Goal: Task Accomplishment & Management: Manage account settings

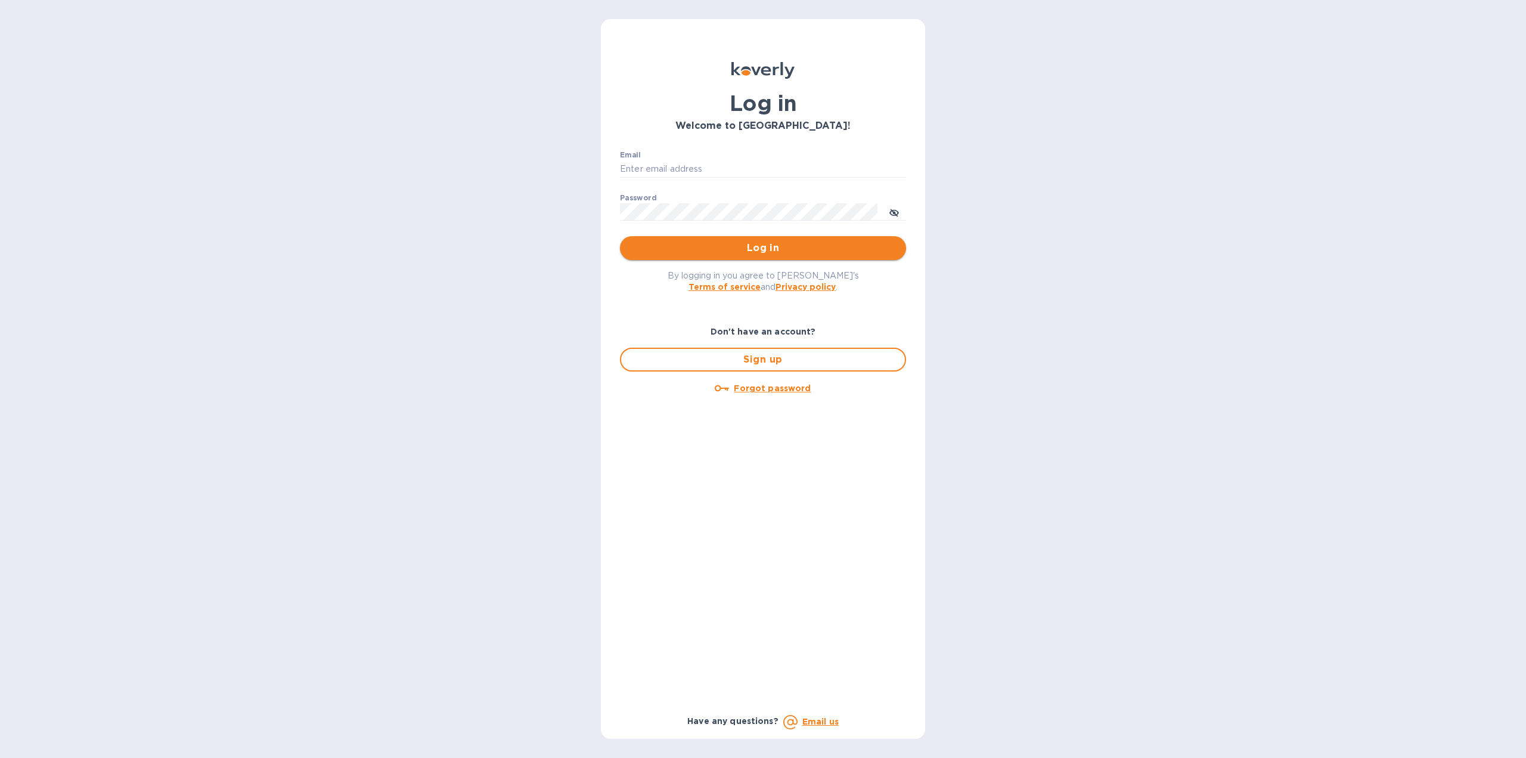
type input "markhogan@dryfarmwines.com"
click at [686, 241] on span "Log in" at bounding box center [763, 248] width 267 height 14
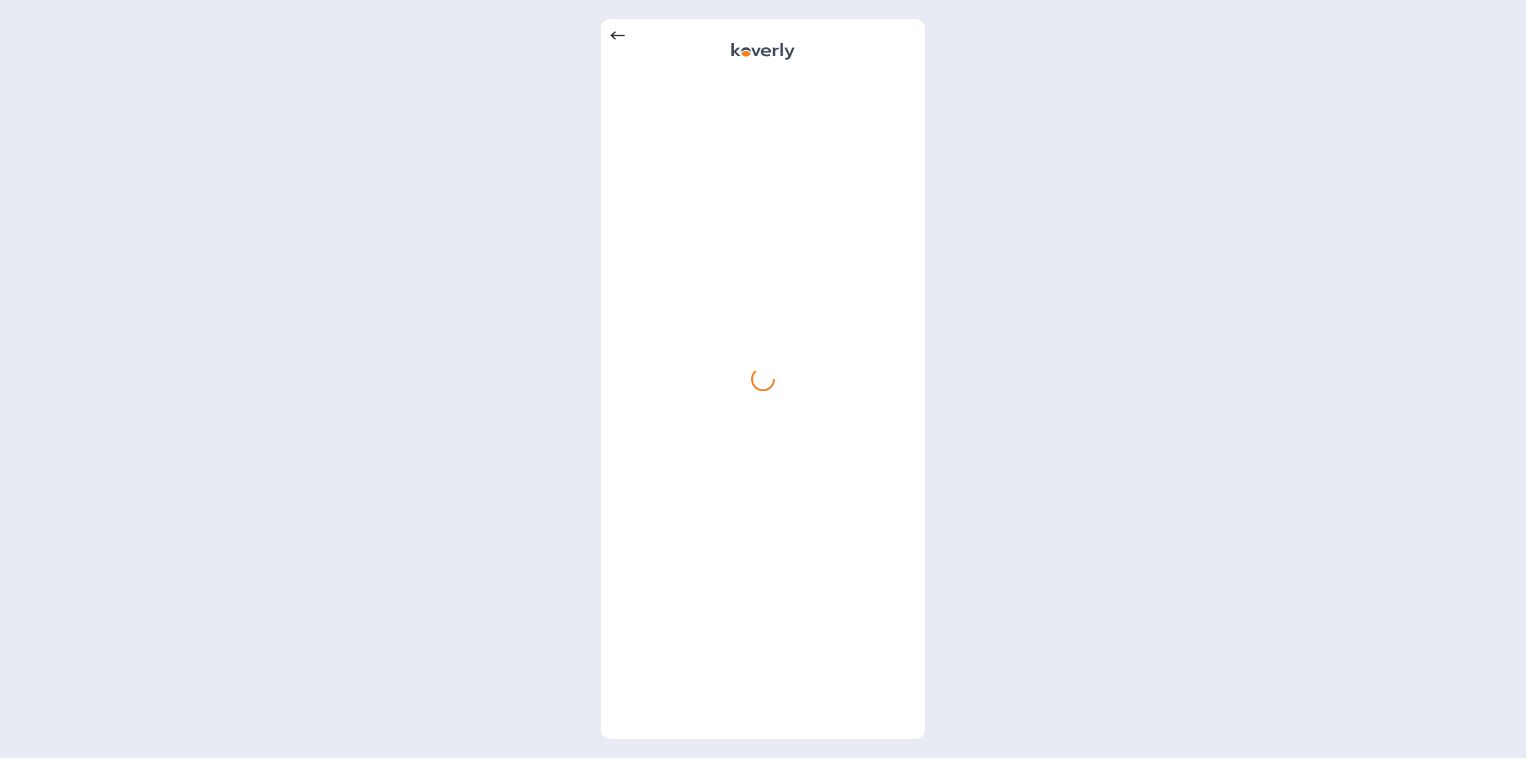
click at [612, 44] on div at bounding box center [763, 52] width 305 height 19
click at [615, 38] on icon at bounding box center [618, 36] width 14 height 14
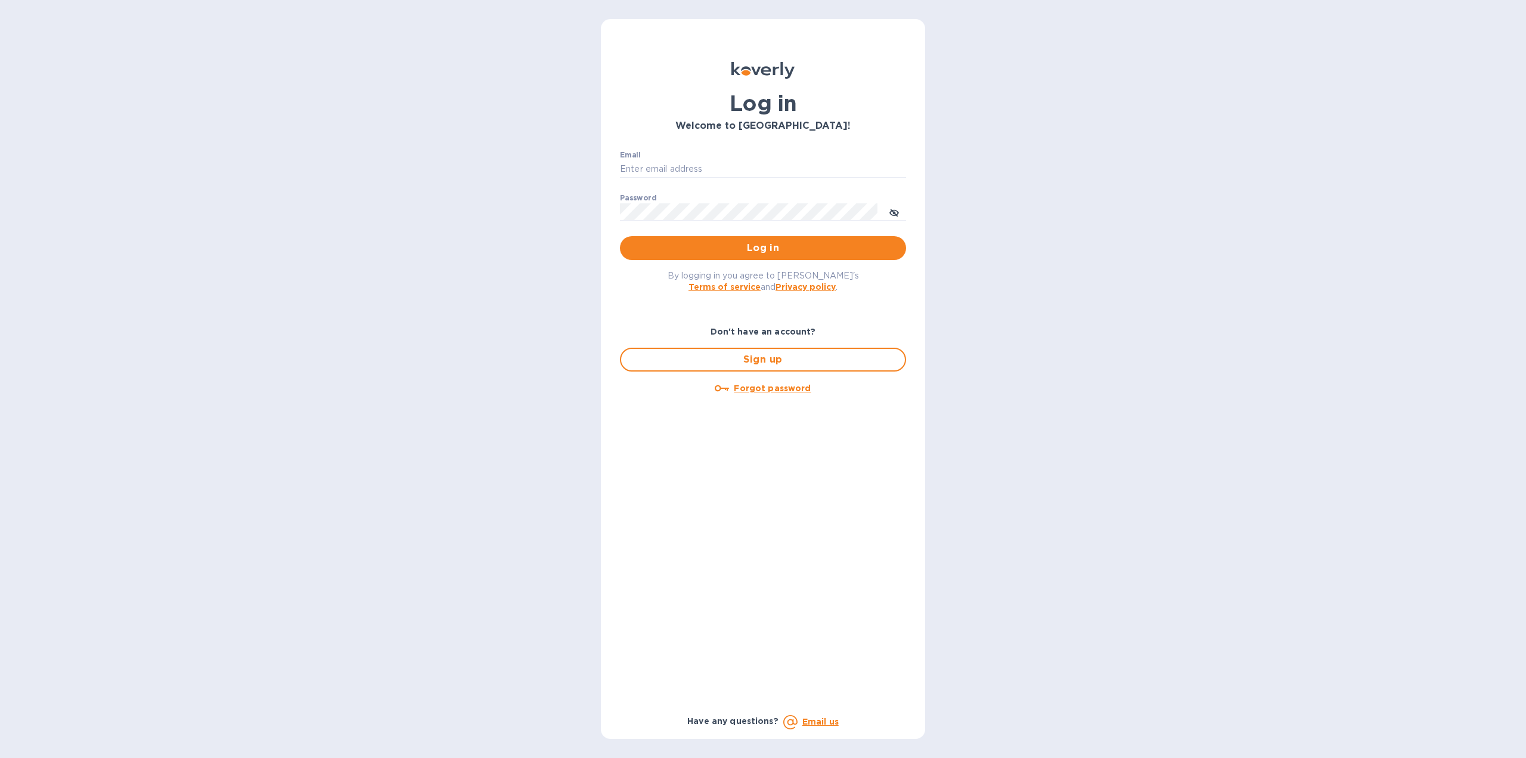
type input "[EMAIL_ADDRESS][DOMAIN_NAME]"
click at [701, 259] on button "Log in" at bounding box center [763, 248] width 286 height 24
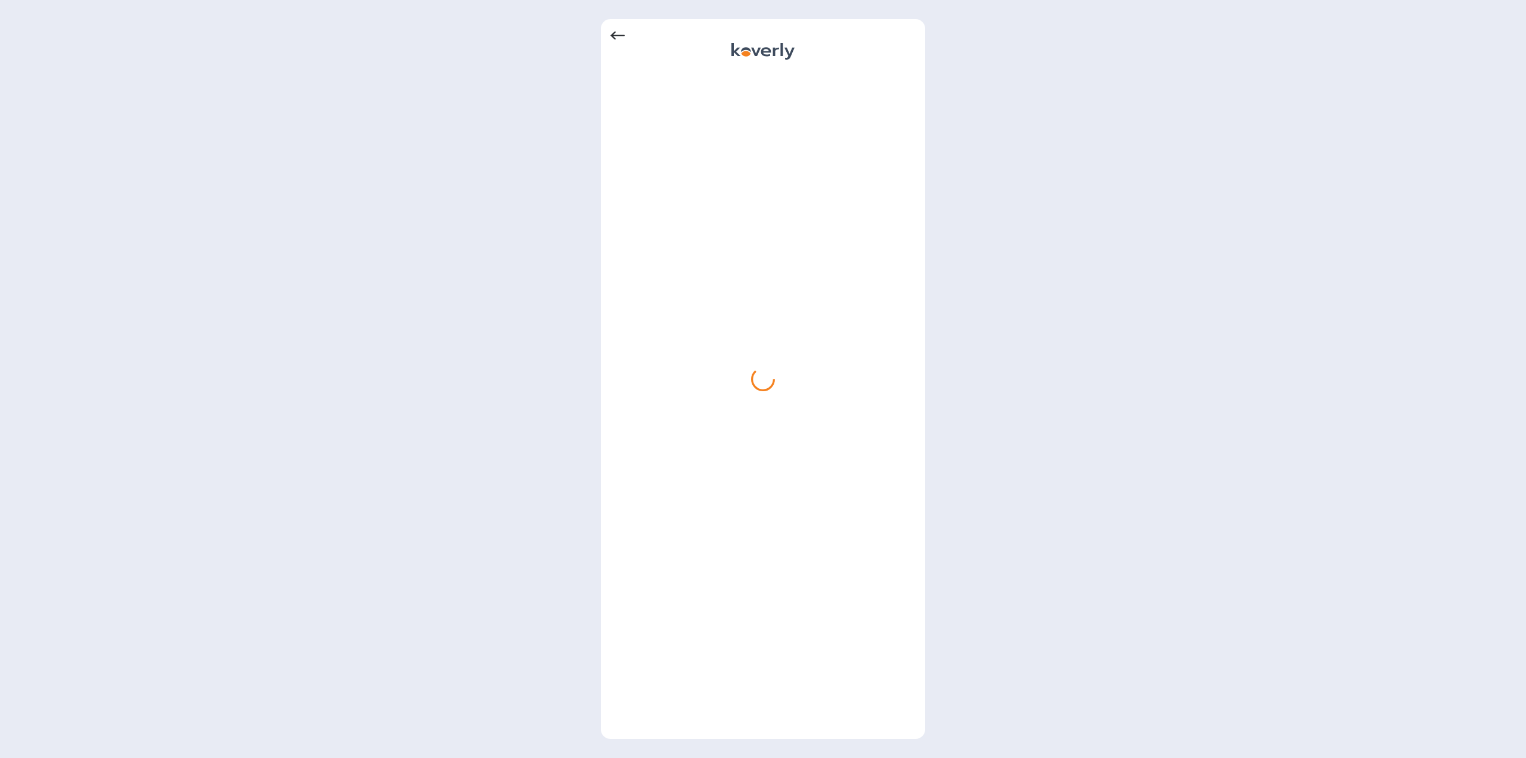
click at [612, 36] on icon at bounding box center [618, 36] width 14 height 8
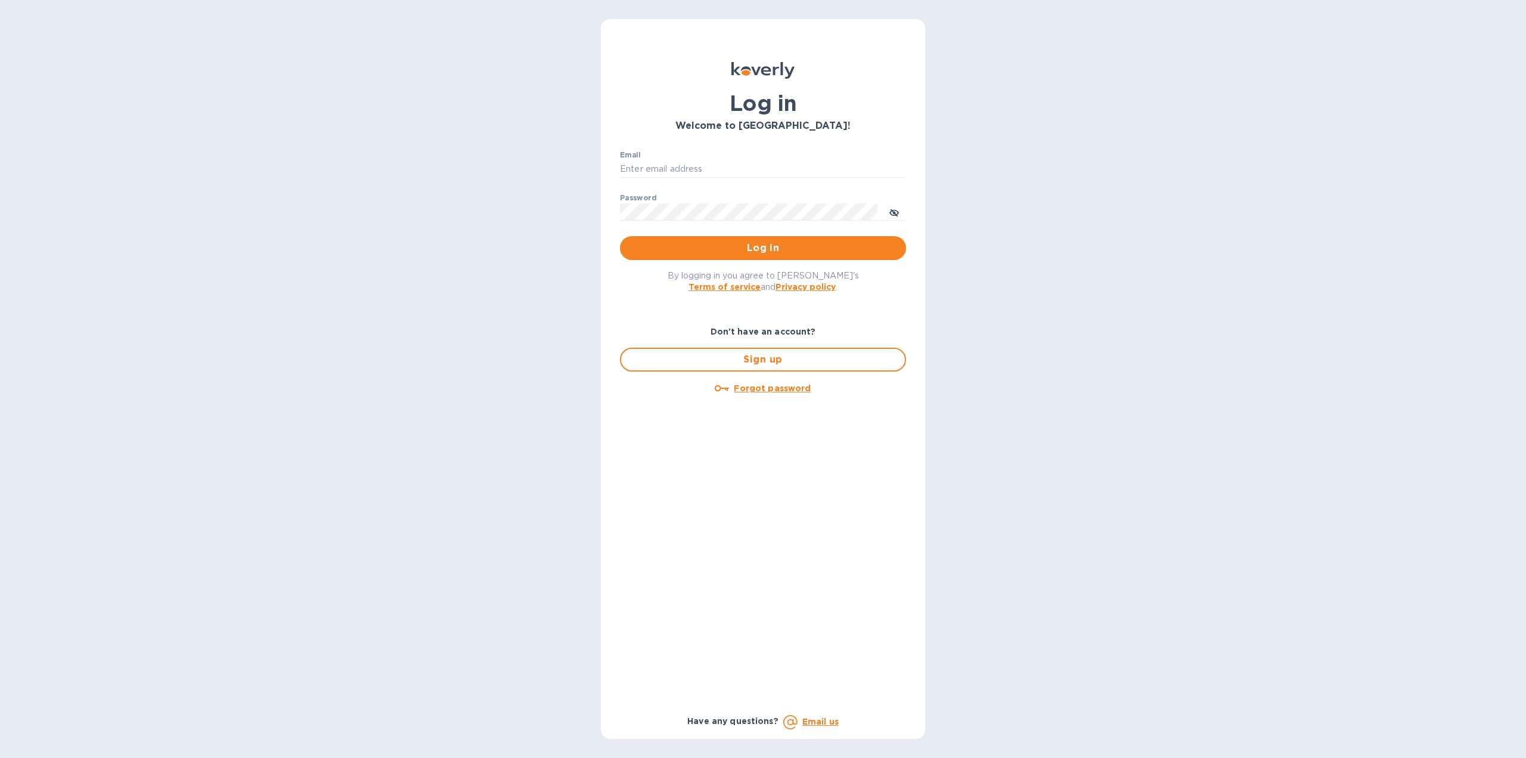
type input "[EMAIL_ADDRESS][DOMAIN_NAME]"
click at [749, 251] on span "Log in" at bounding box center [763, 248] width 267 height 14
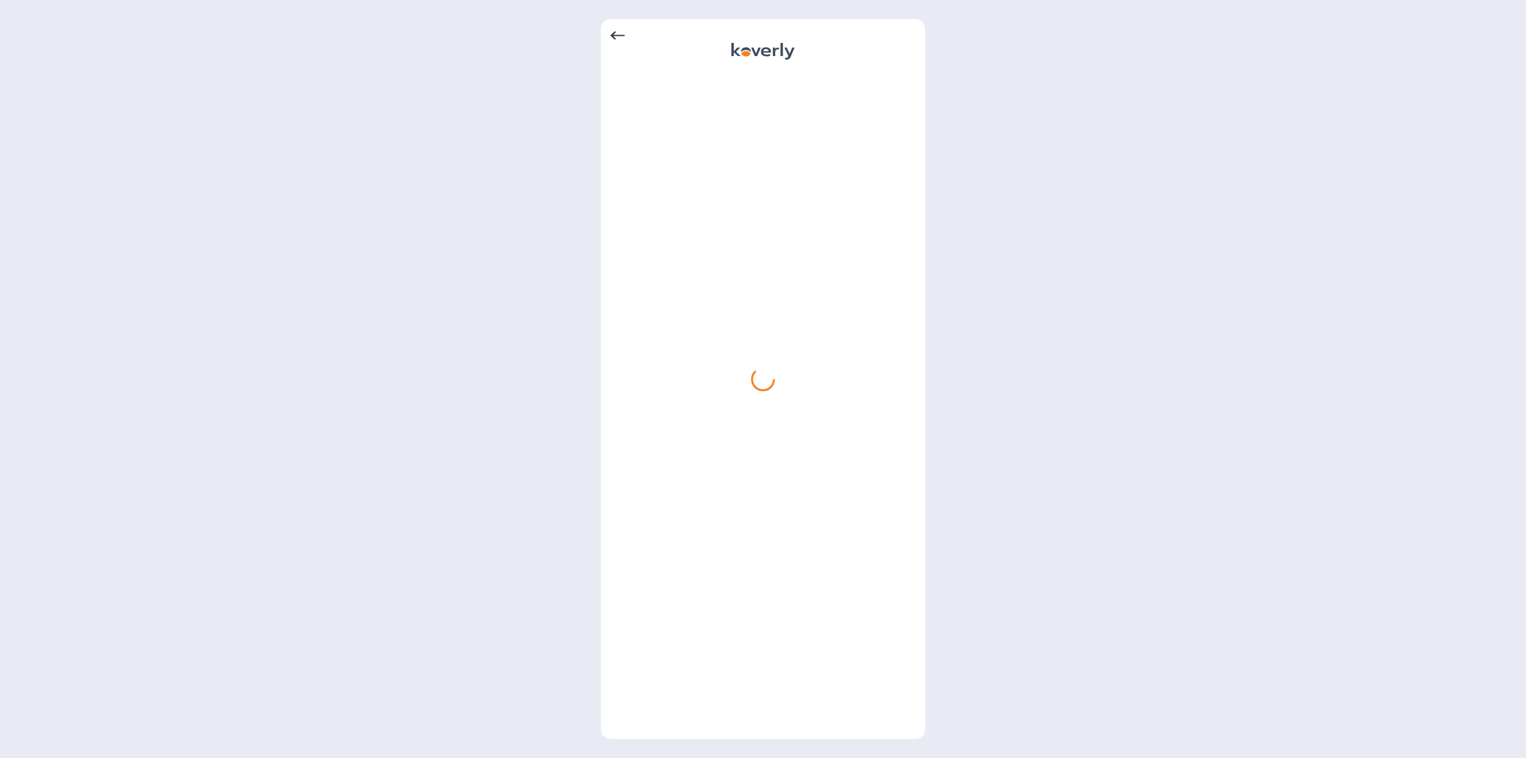
click at [613, 34] on icon at bounding box center [618, 36] width 14 height 8
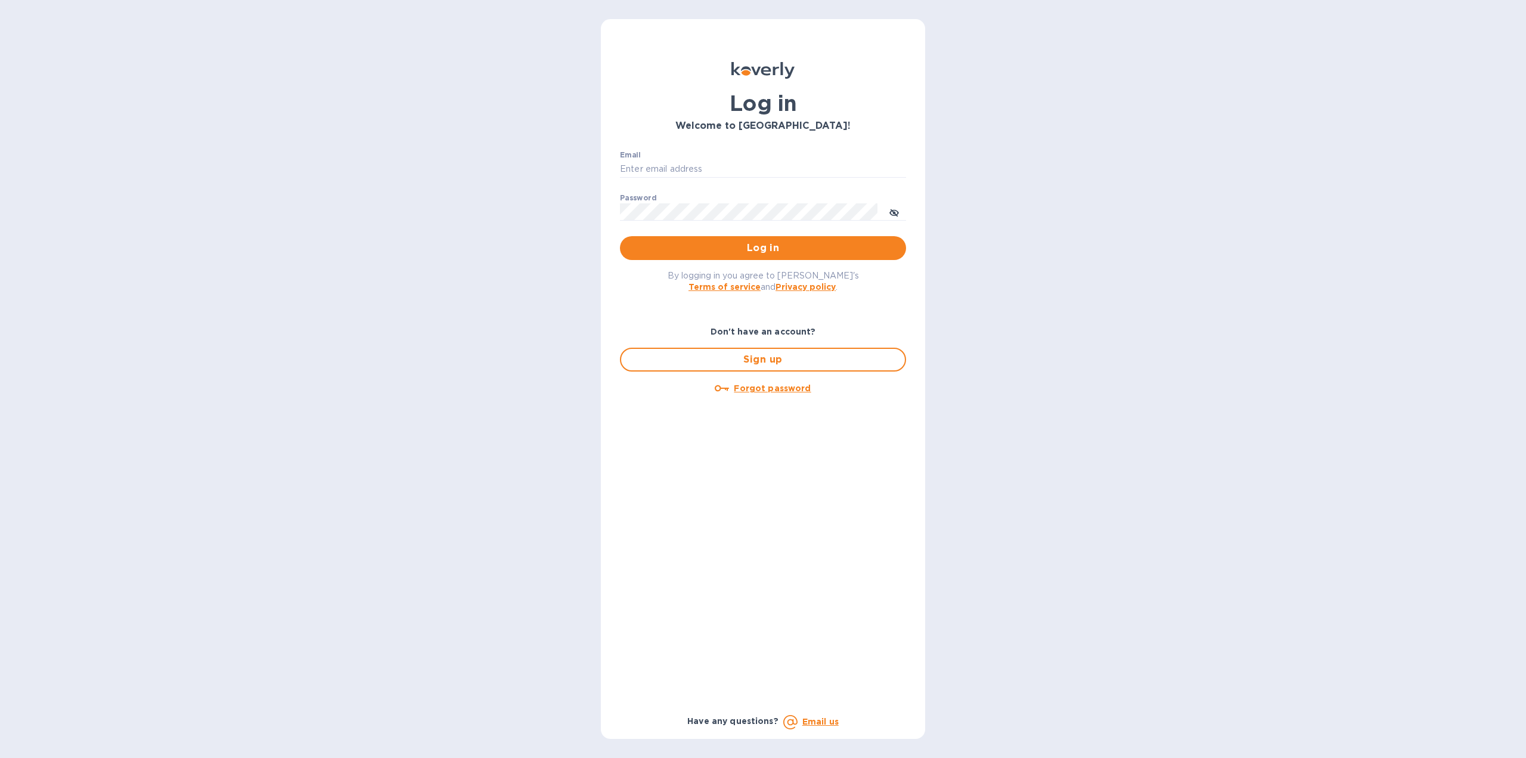
type input "markhogan@dryfarmwines.com"
click at [825, 245] on span "Log in" at bounding box center [763, 248] width 267 height 14
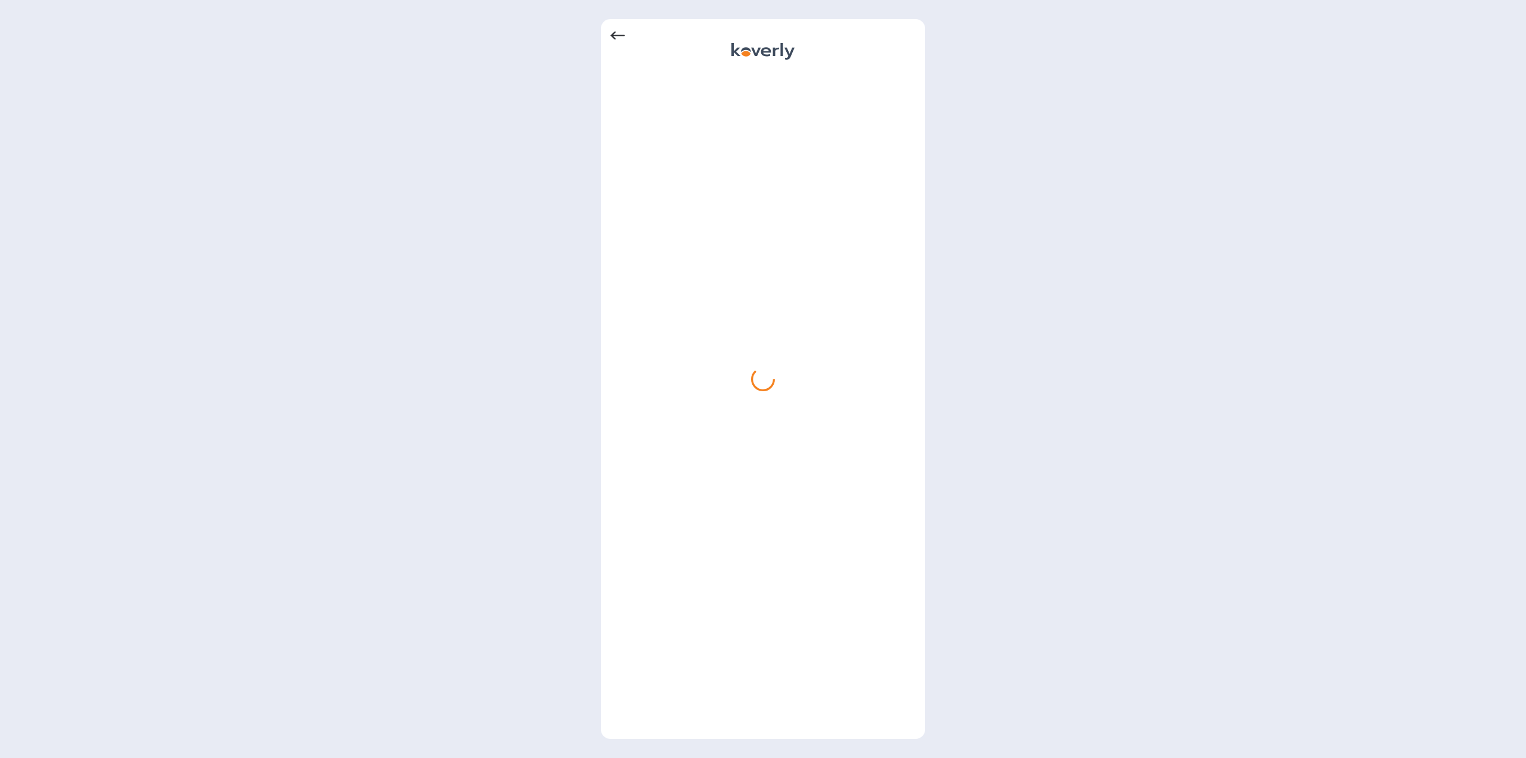
click at [618, 35] on icon at bounding box center [618, 36] width 14 height 8
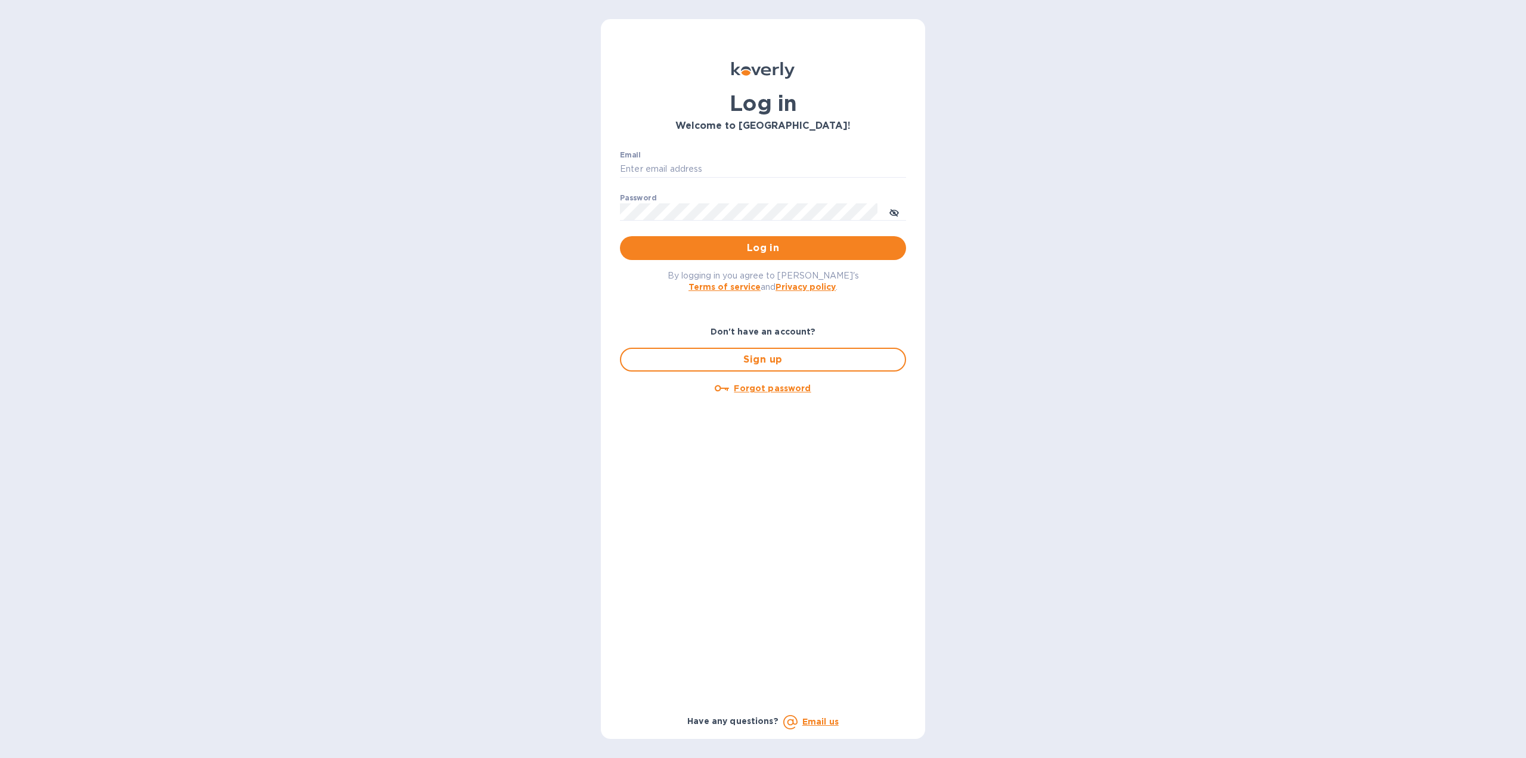
type input "[EMAIL_ADDRESS][DOMAIN_NAME]"
click at [722, 255] on span "Log in" at bounding box center [763, 248] width 267 height 14
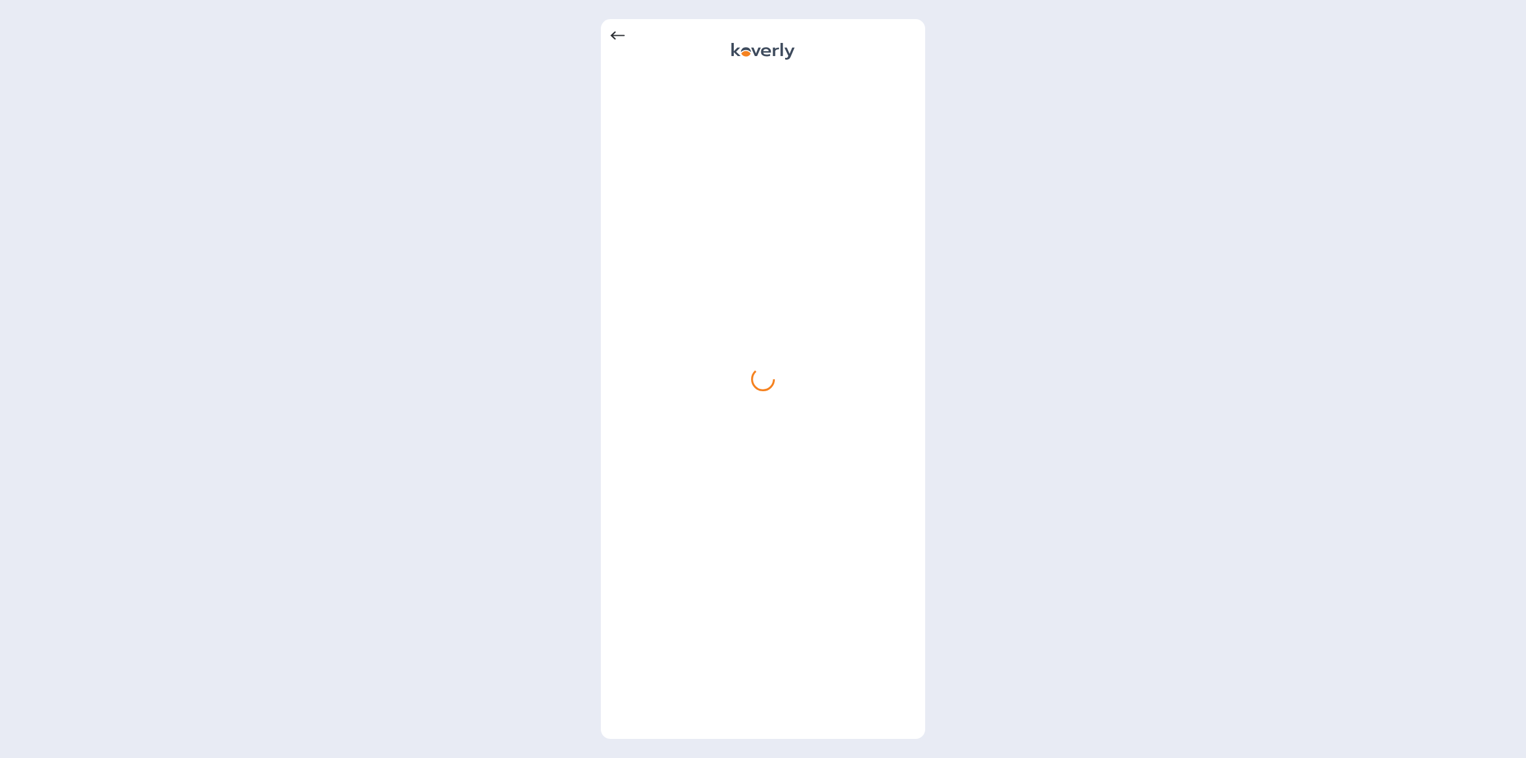
click at [623, 37] on icon at bounding box center [618, 36] width 14 height 14
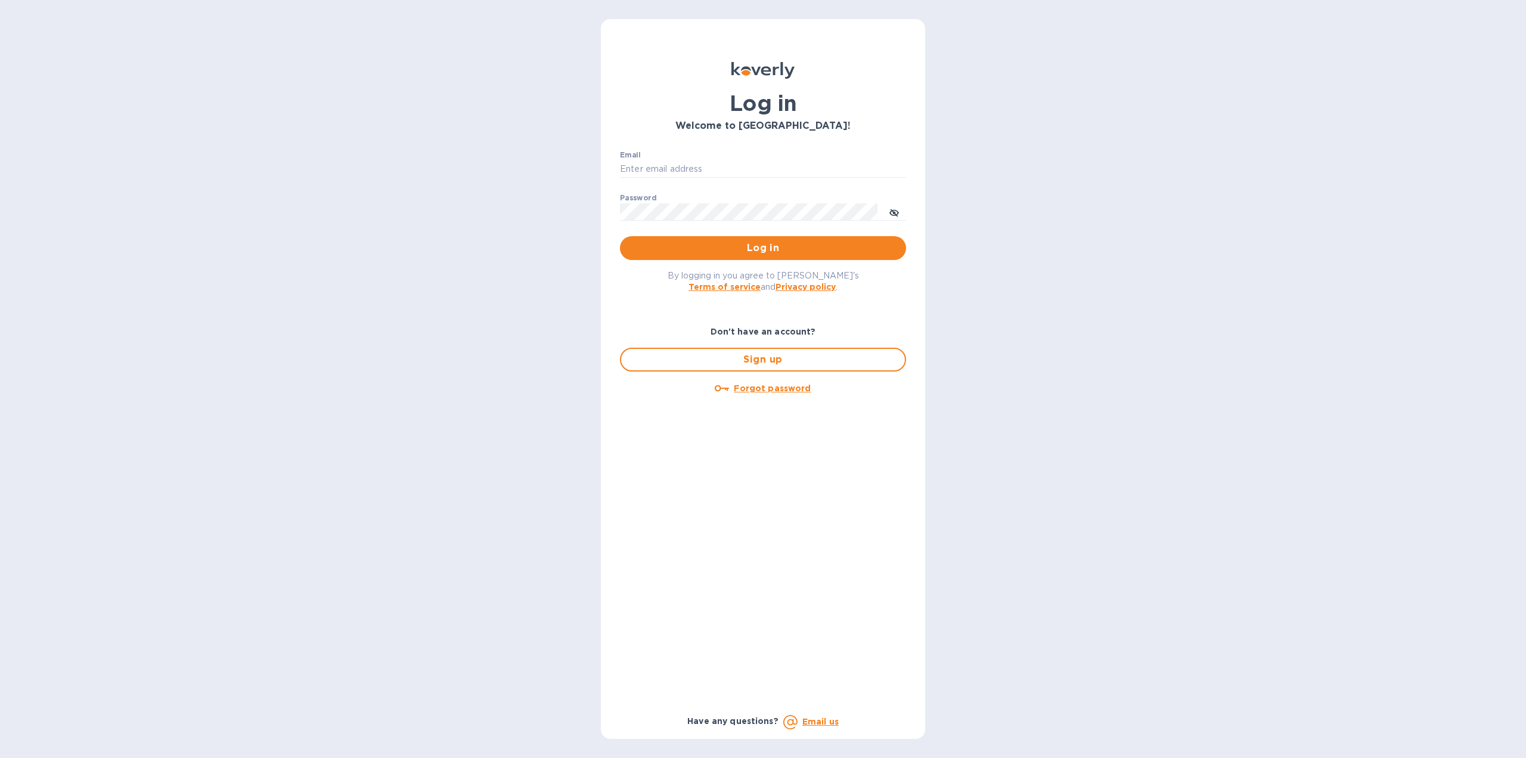
type input "[EMAIL_ADDRESS][DOMAIN_NAME]"
click at [754, 250] on span "Log in" at bounding box center [763, 248] width 267 height 14
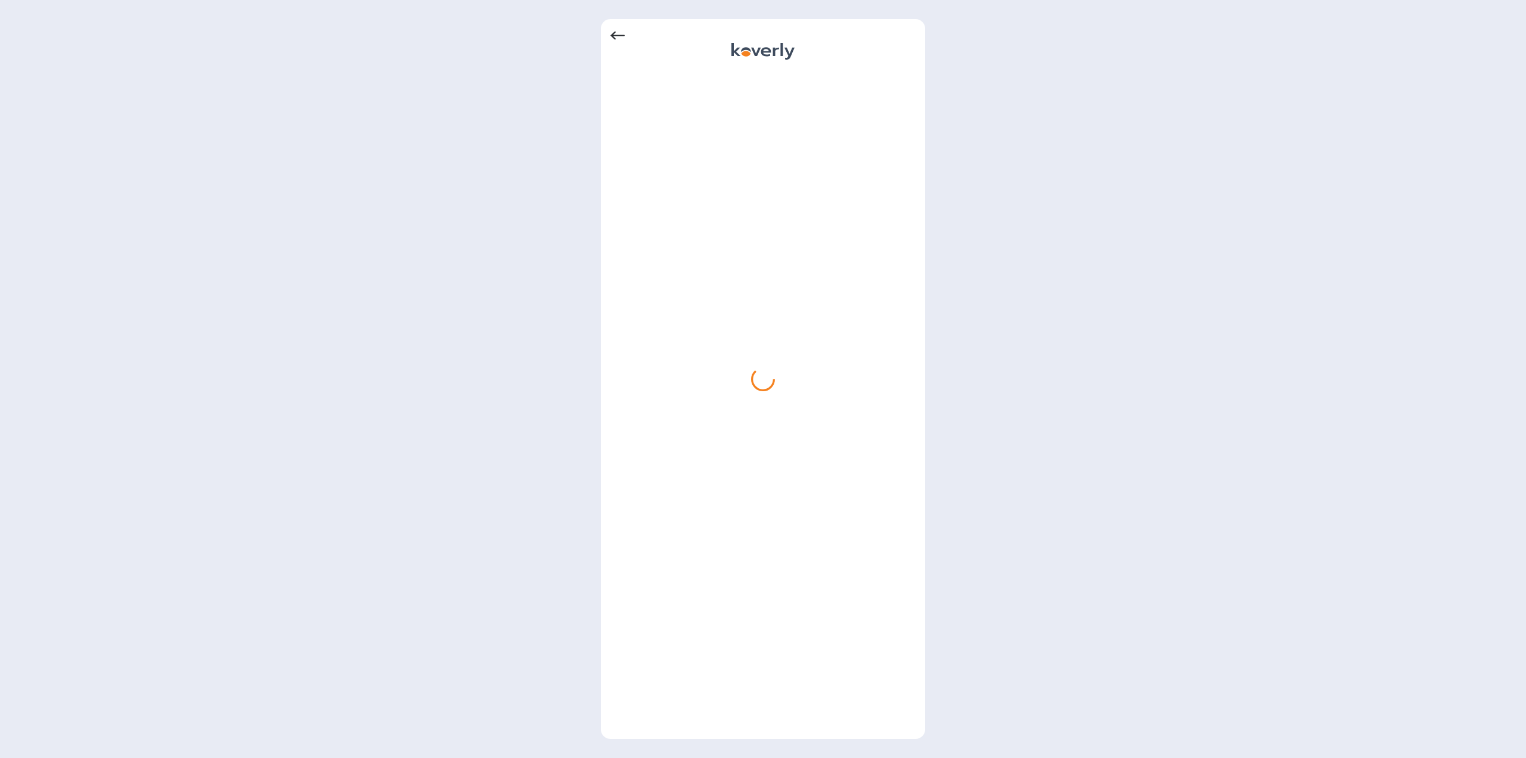
click at [619, 36] on icon at bounding box center [618, 36] width 14 height 14
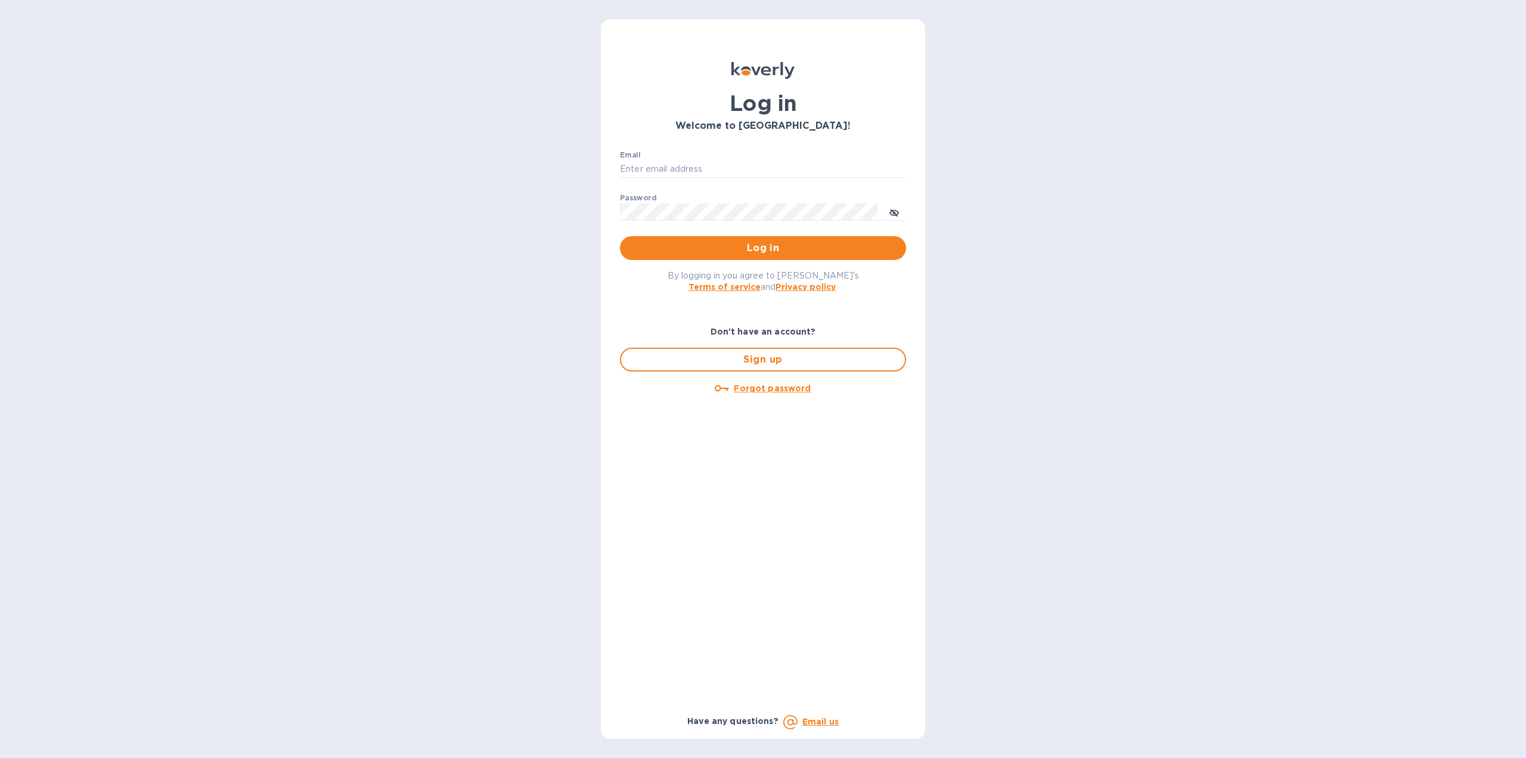
type input "[EMAIL_ADDRESS][DOMAIN_NAME]"
click at [673, 249] on span "Log in" at bounding box center [763, 248] width 267 height 14
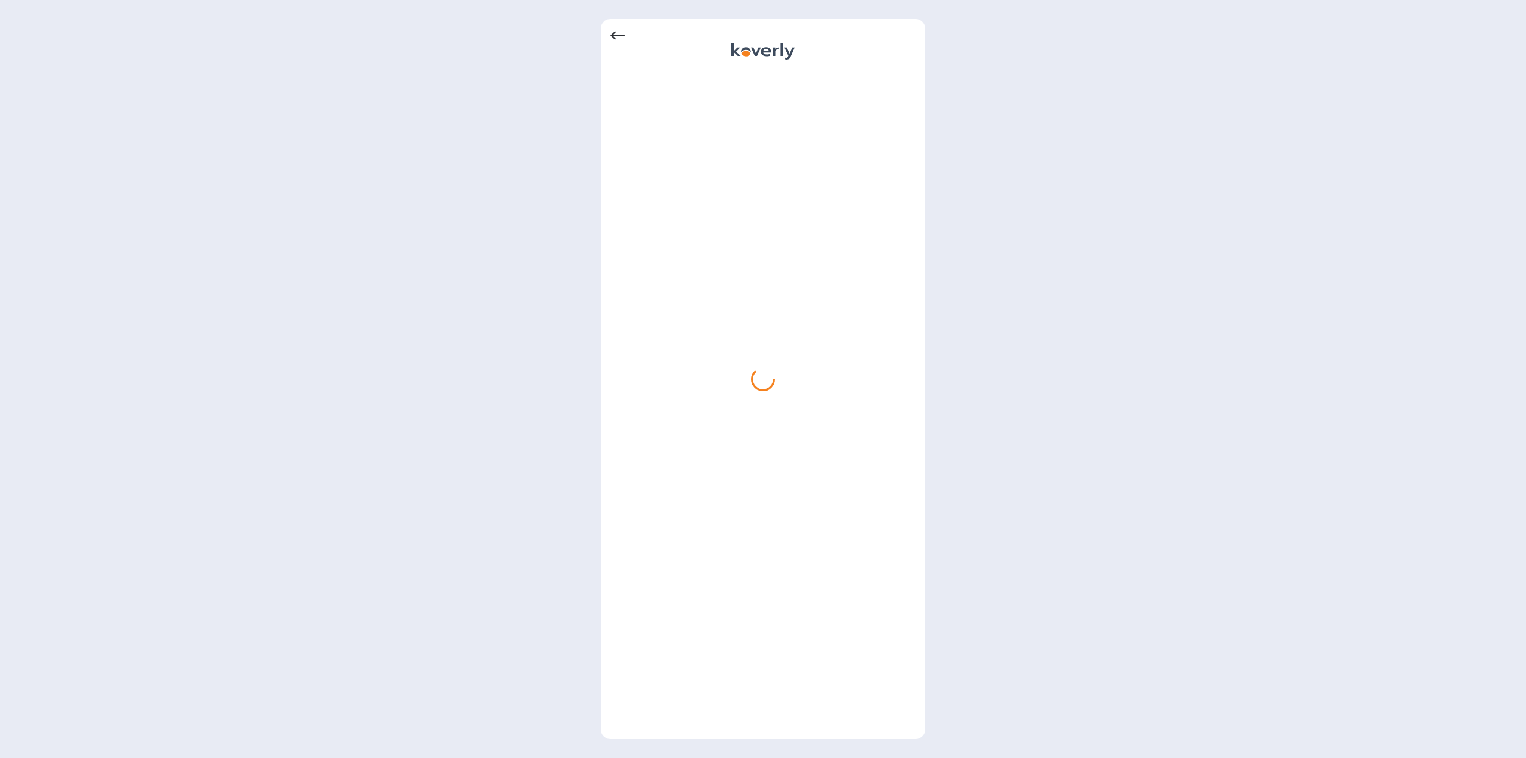
click at [622, 35] on icon at bounding box center [618, 36] width 14 height 14
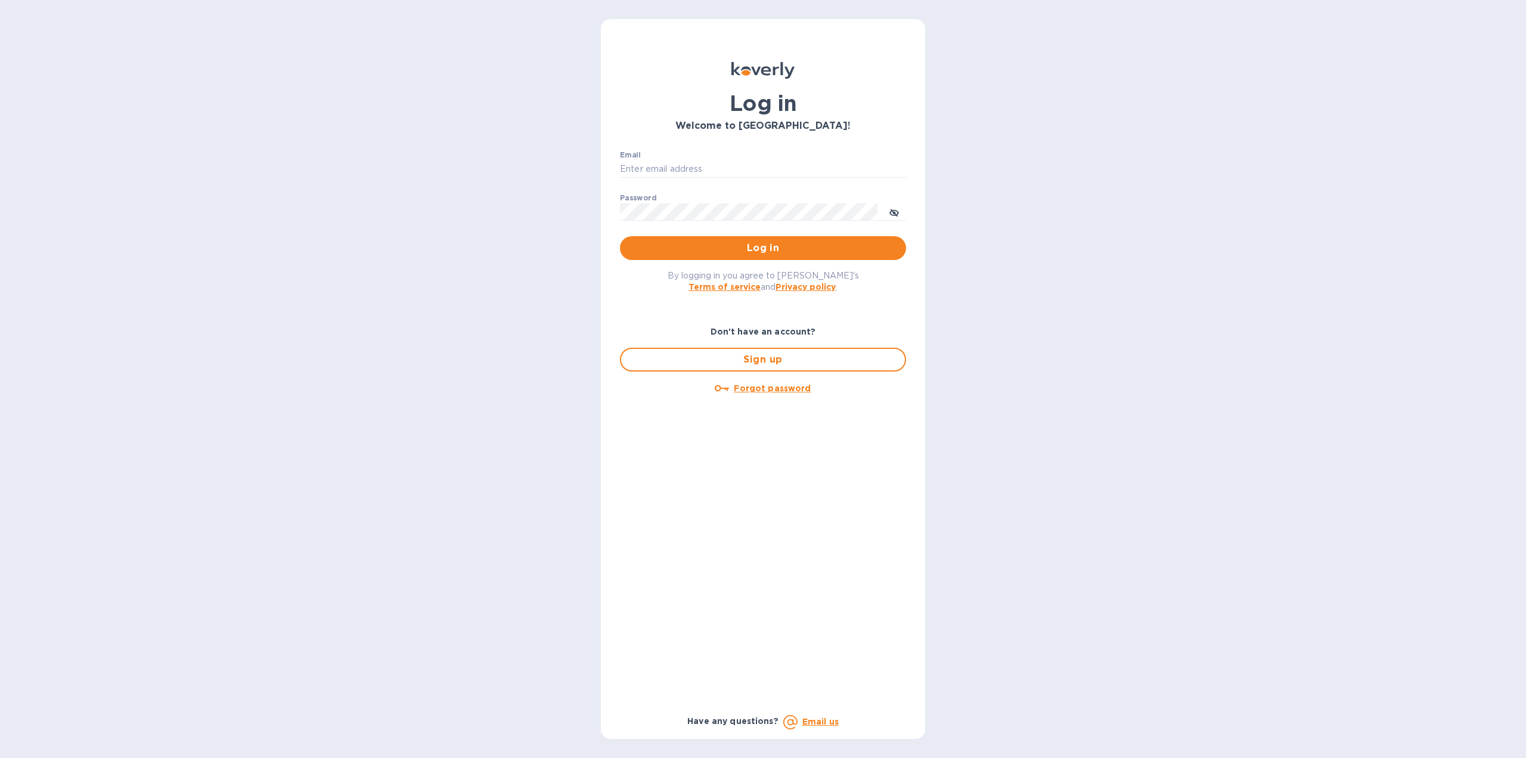
type input "[EMAIL_ADDRESS][DOMAIN_NAME]"
